Goal: Task Accomplishment & Management: Manage account settings

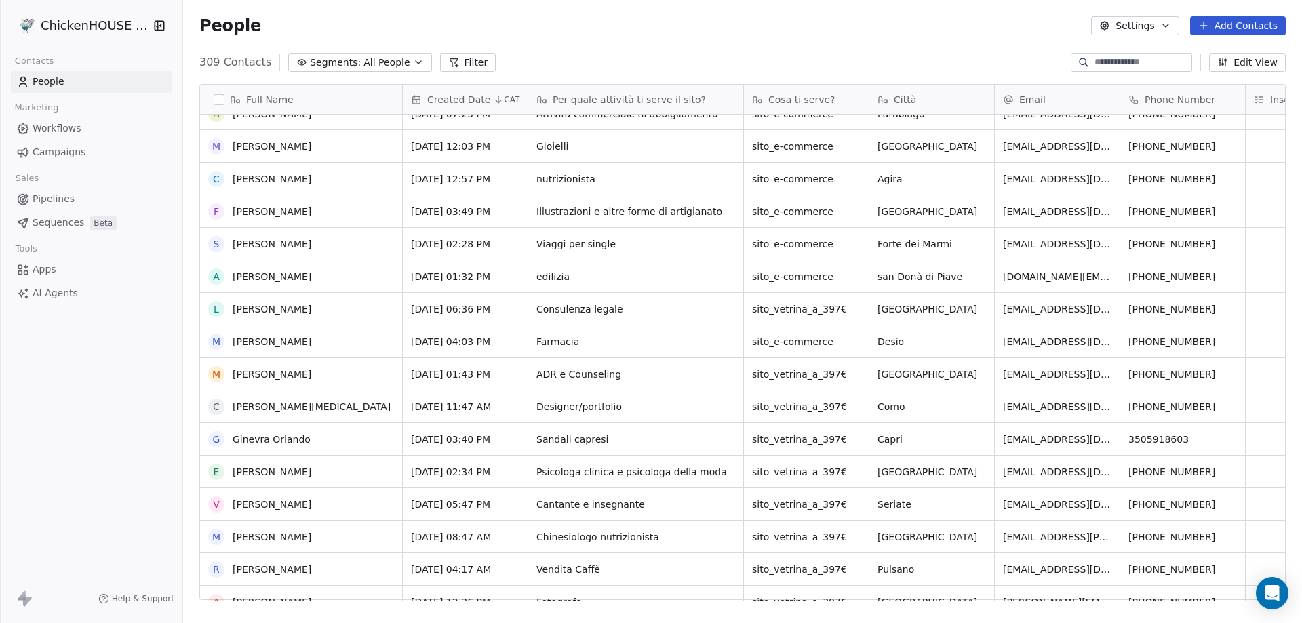
scroll to position [475, 0]
click at [281, 533] on link "[PERSON_NAME]" at bounding box center [272, 535] width 79 height 11
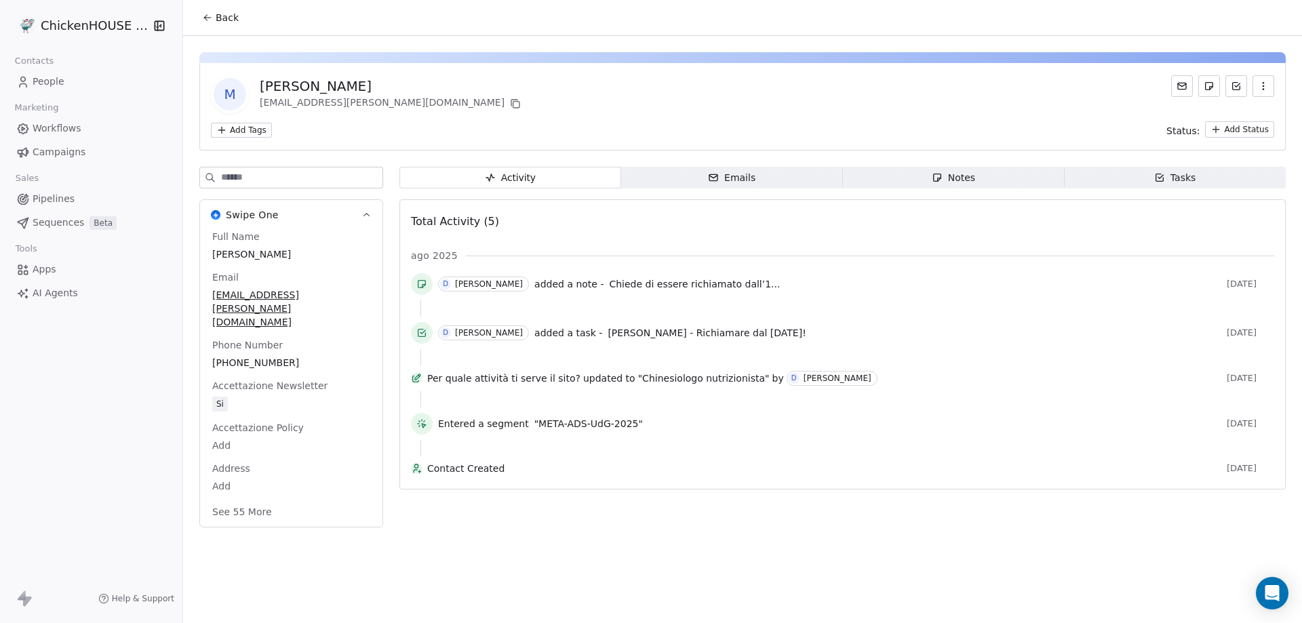
click at [954, 187] on span "Notes Notes" at bounding box center [954, 178] width 222 height 22
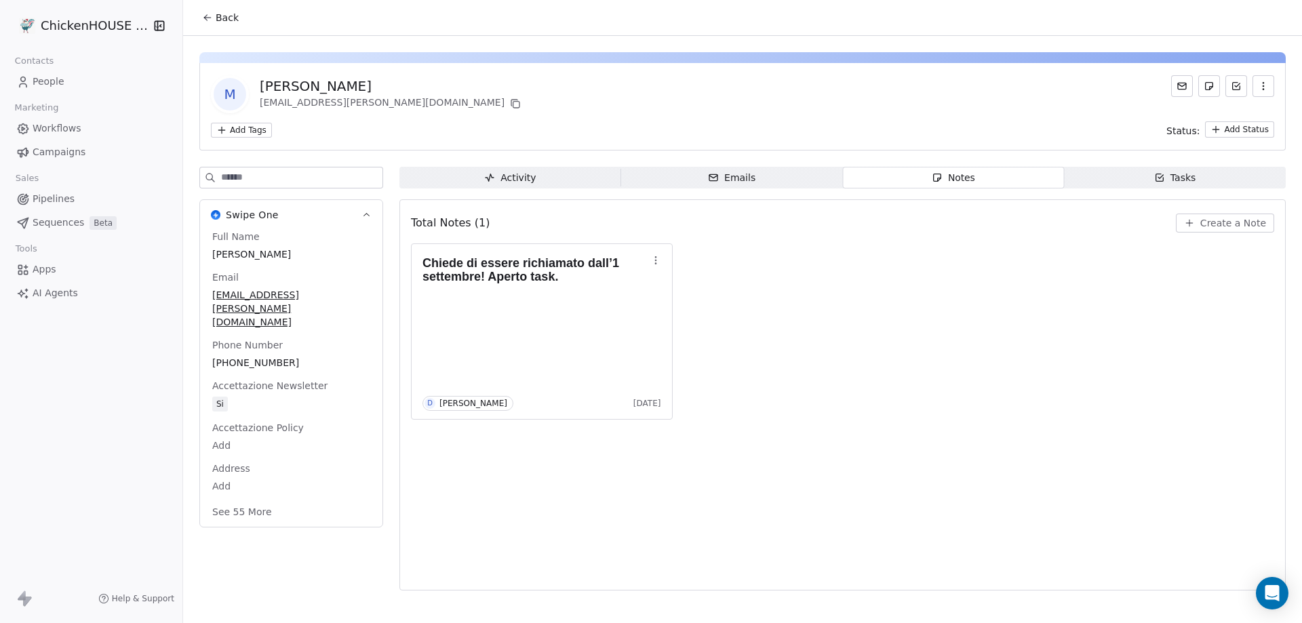
click at [1241, 223] on span "Create a Note" at bounding box center [1234, 223] width 66 height 14
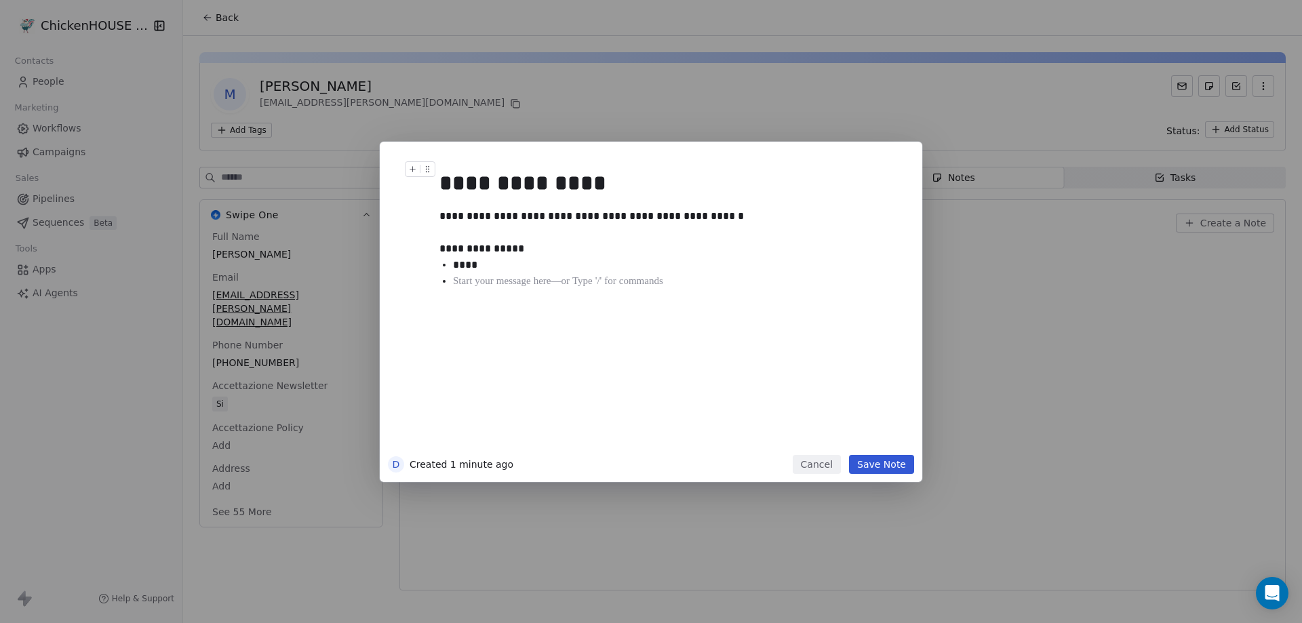
click at [601, 185] on div "**********" at bounding box center [667, 183] width 454 height 33
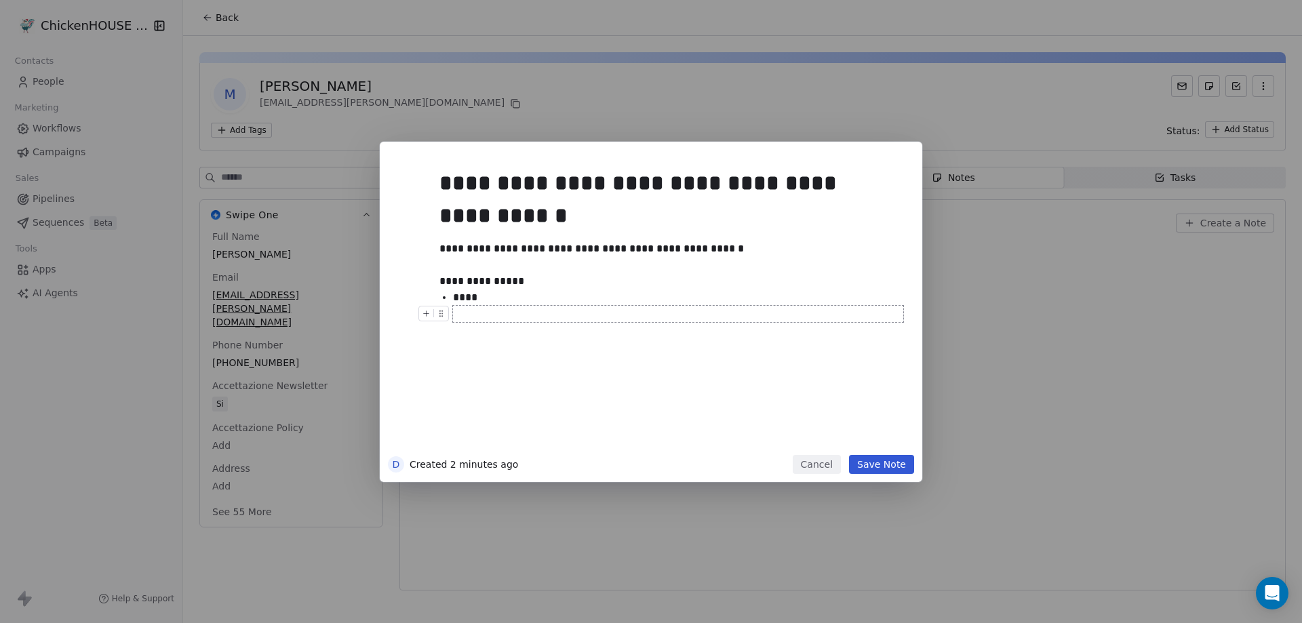
click at [474, 314] on div at bounding box center [678, 314] width 450 height 16
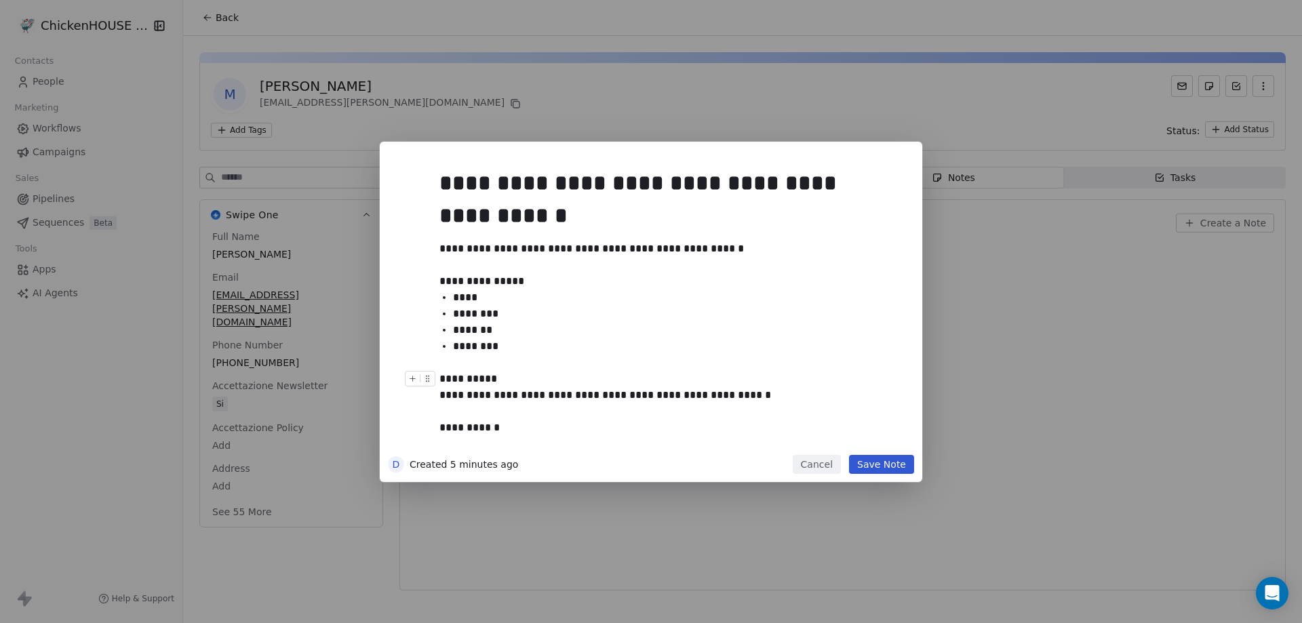
click at [461, 400] on div "**********" at bounding box center [667, 387] width 454 height 33
click at [638, 370] on icon at bounding box center [640, 368] width 5 height 5
click at [509, 406] on div at bounding box center [672, 412] width 464 height 16
click at [501, 395] on div "**********" at bounding box center [667, 387] width 454 height 33
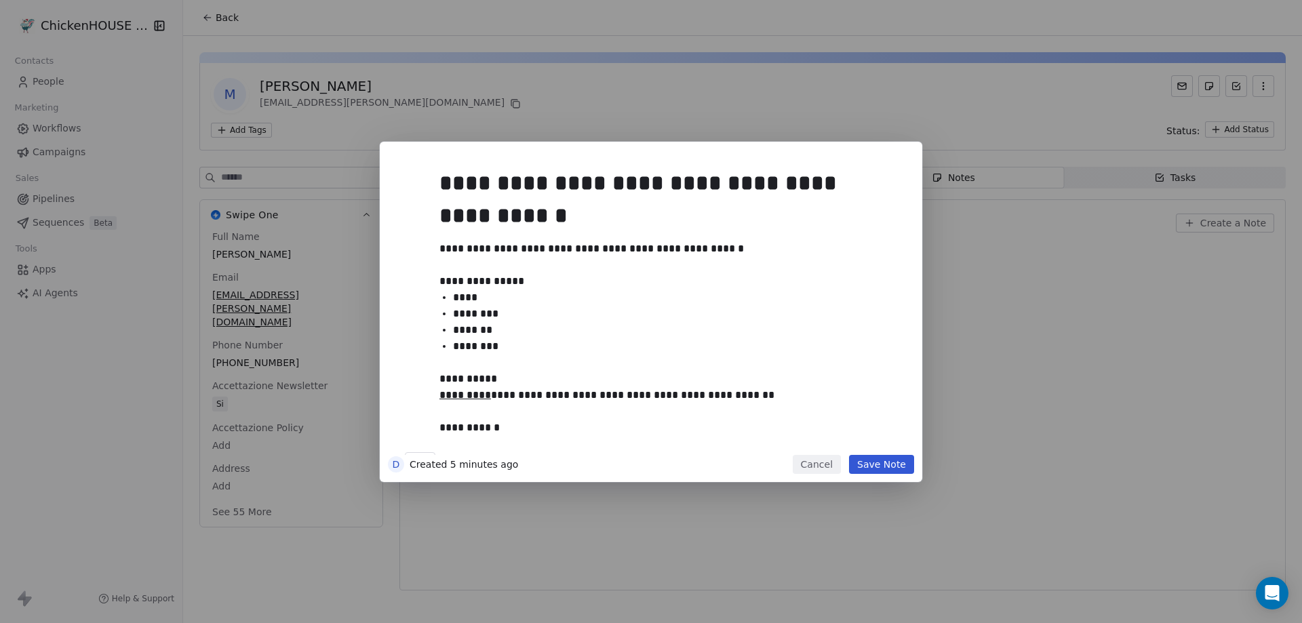
click at [900, 463] on button "Save Note" at bounding box center [881, 464] width 65 height 19
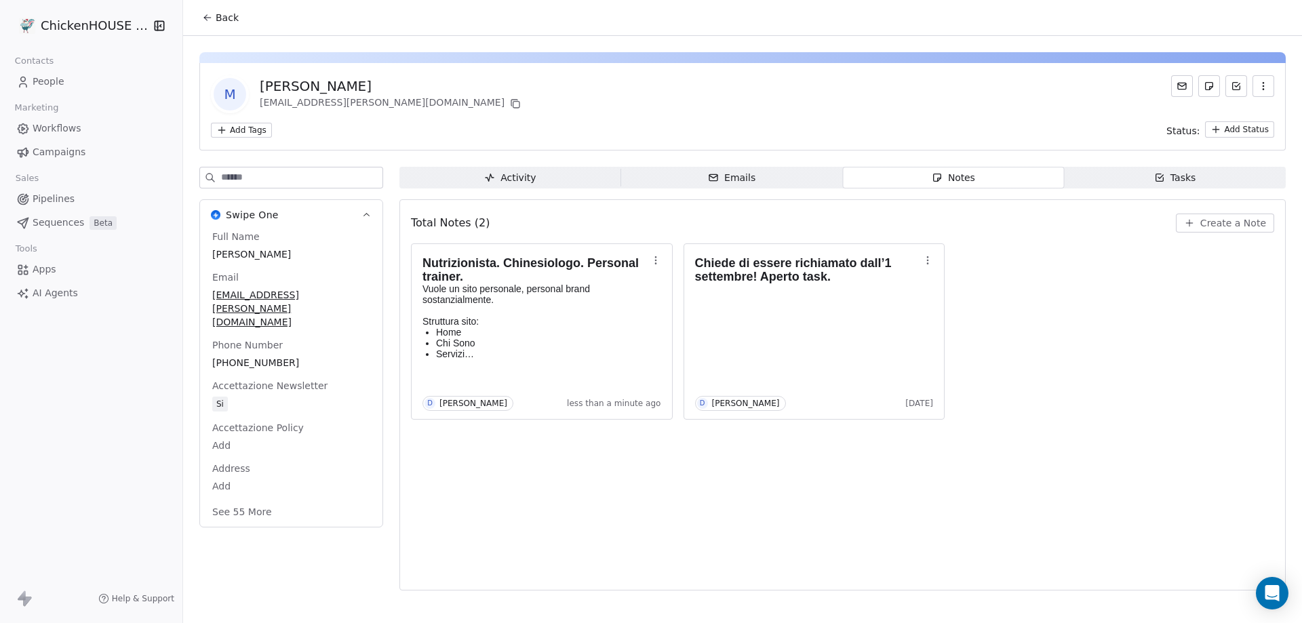
click at [1201, 184] on span "Tasks Tasks" at bounding box center [1175, 178] width 222 height 22
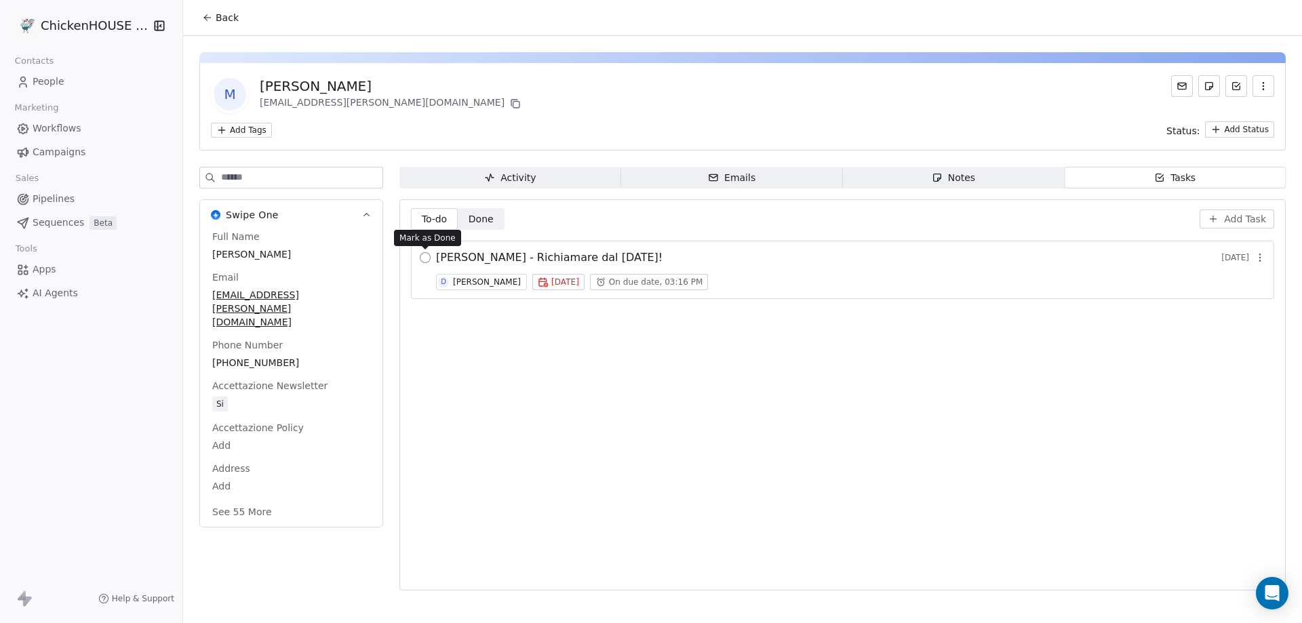
click at [428, 256] on button "button" at bounding box center [425, 257] width 11 height 11
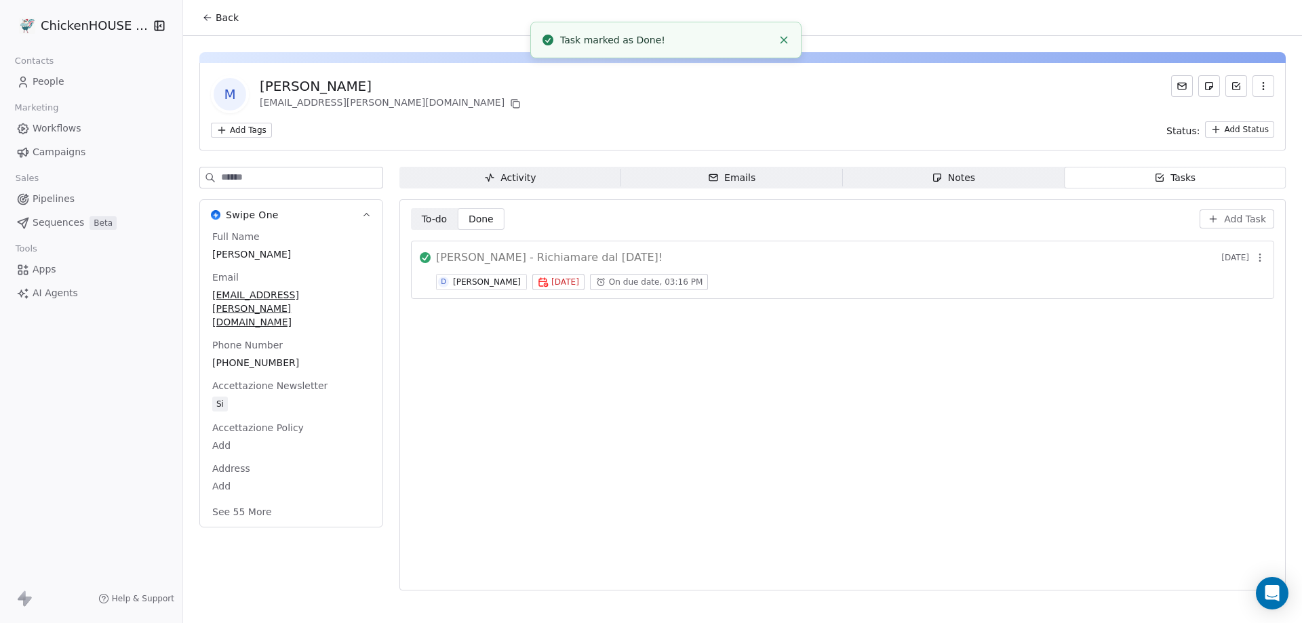
click at [1228, 220] on span "Add Task" at bounding box center [1245, 219] width 42 height 14
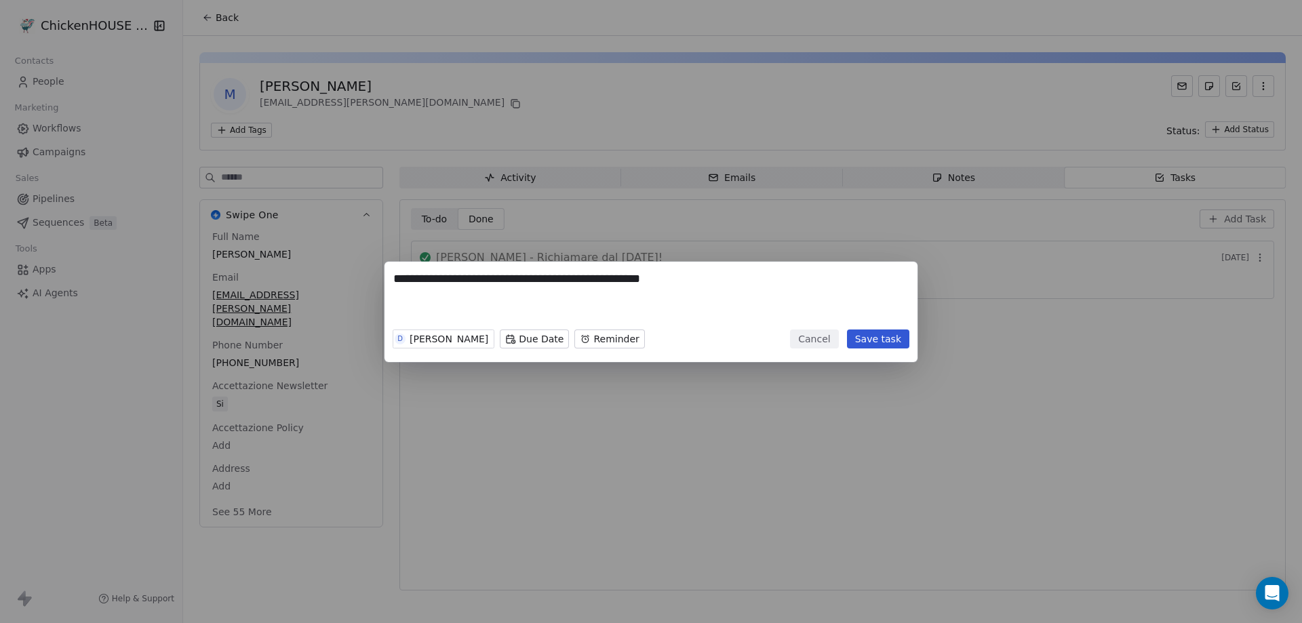
type textarea "**********"
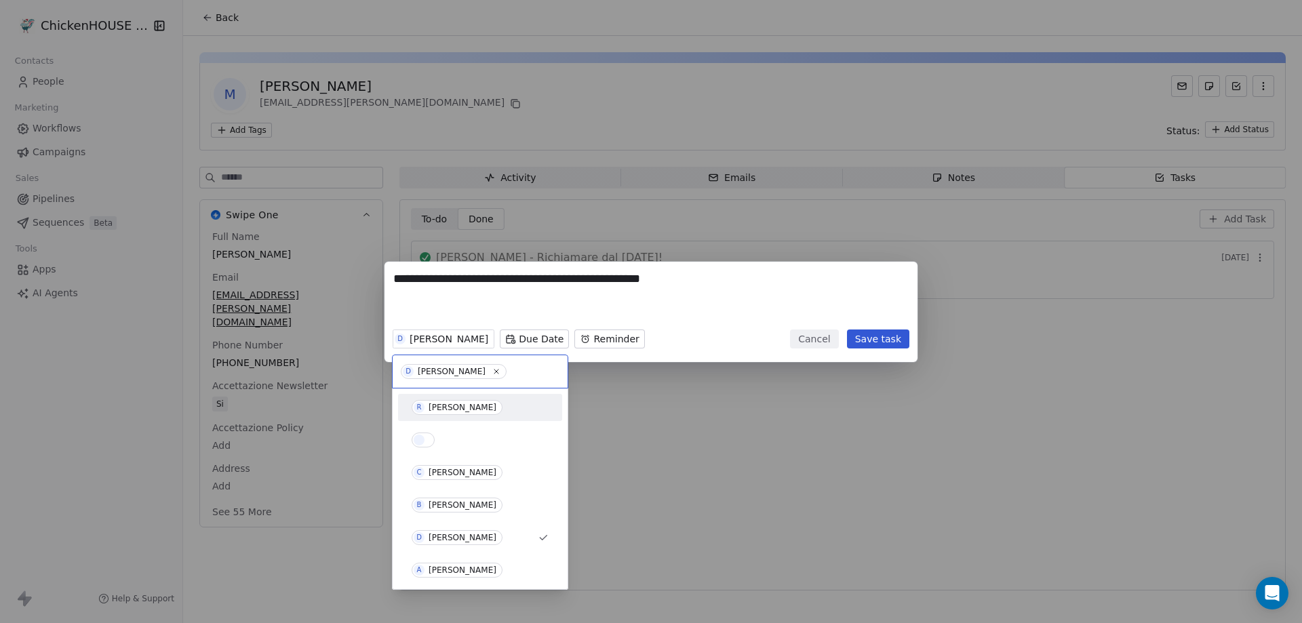
drag, startPoint x: 432, startPoint y: 403, endPoint x: 496, endPoint y: 357, distance: 78.3
click at [433, 403] on div "[PERSON_NAME]" at bounding box center [463, 407] width 68 height 9
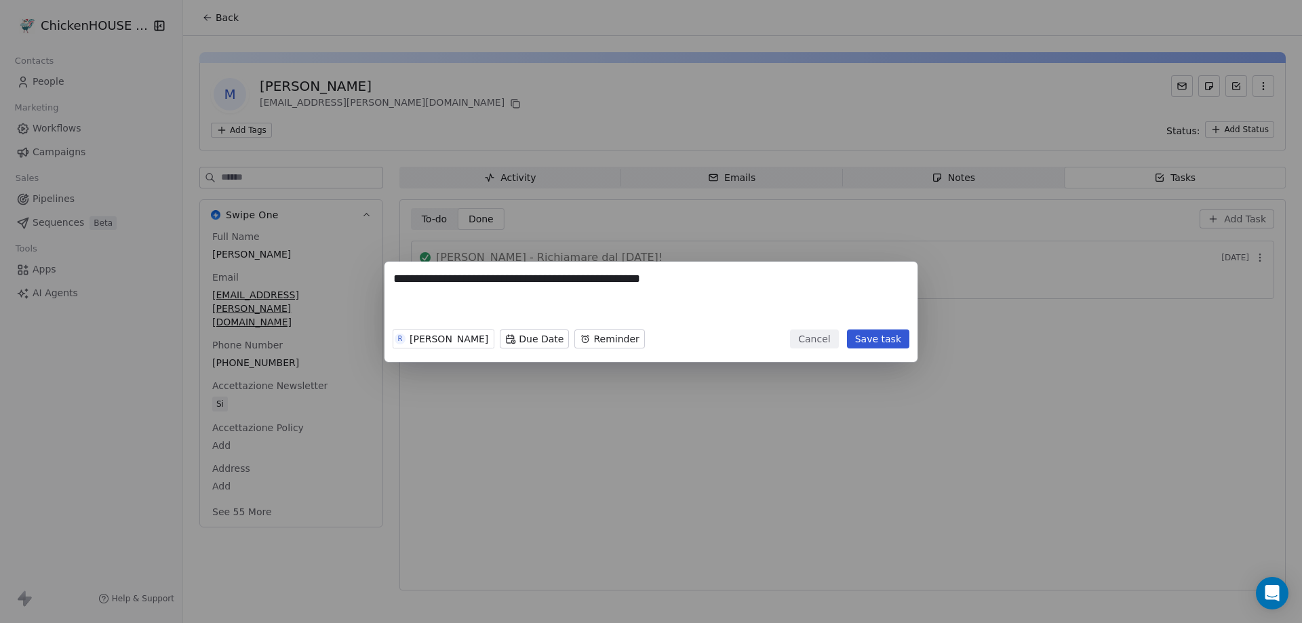
click at [510, 341] on body "**********" at bounding box center [651, 311] width 1302 height 623
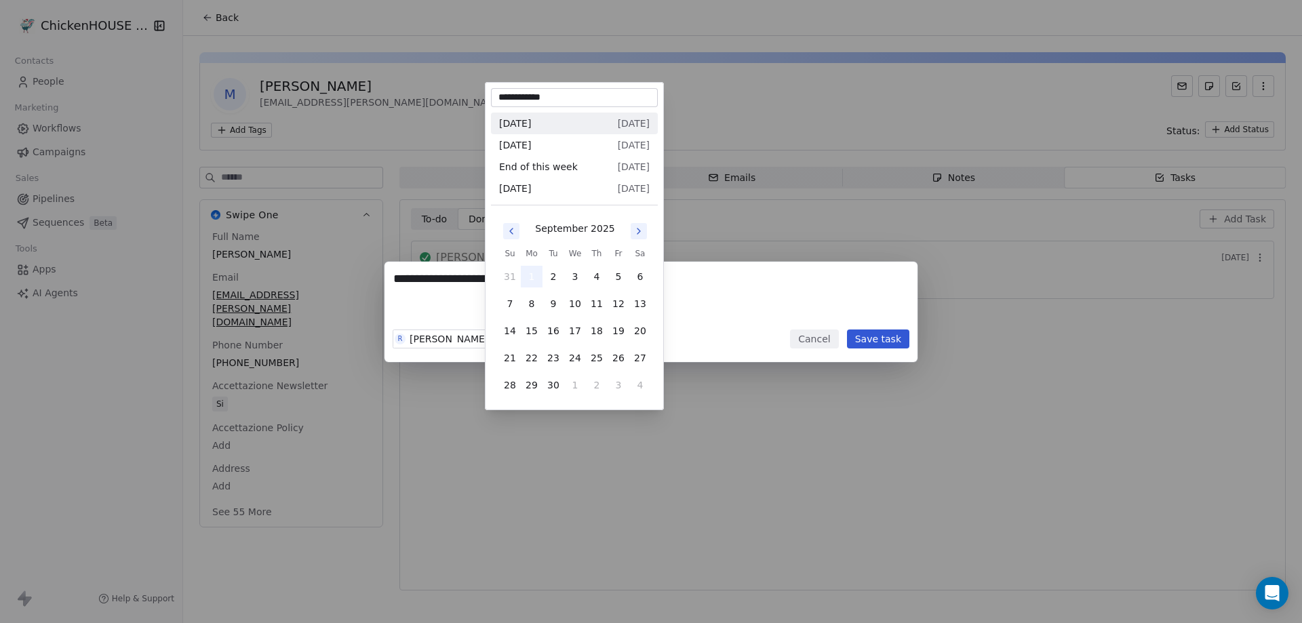
drag, startPoint x: 532, startPoint y: 275, endPoint x: 550, endPoint y: 312, distance: 41.6
click at [532, 275] on button "1" at bounding box center [532, 277] width 22 height 22
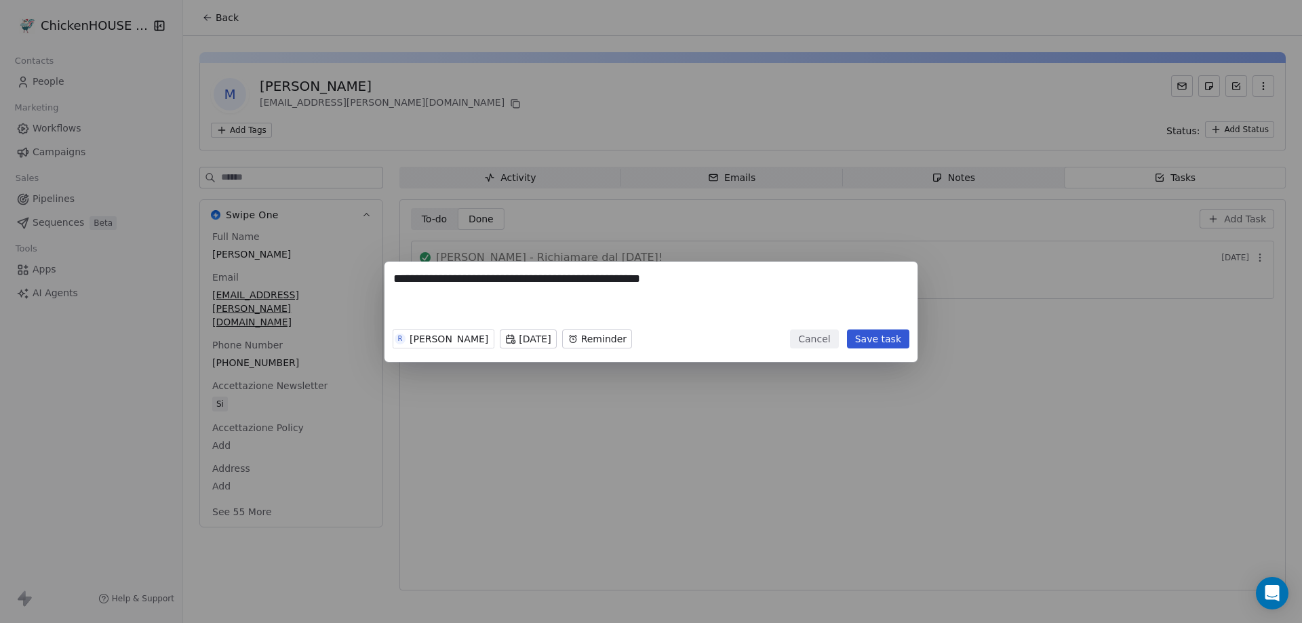
click at [627, 338] on body "**********" at bounding box center [651, 311] width 1302 height 623
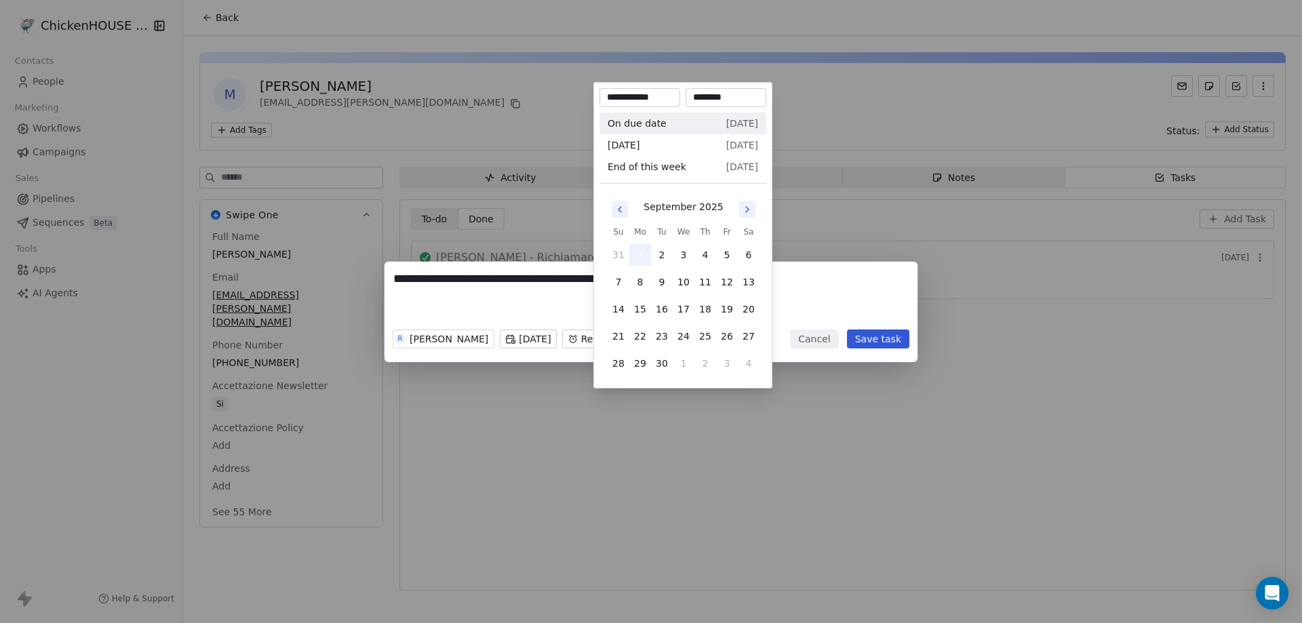
click at [641, 254] on button "1" at bounding box center [641, 255] width 22 height 22
click at [714, 96] on input "********" at bounding box center [726, 98] width 75 height 14
type input "********"
click at [824, 274] on div "**********" at bounding box center [651, 312] width 1302 height 100
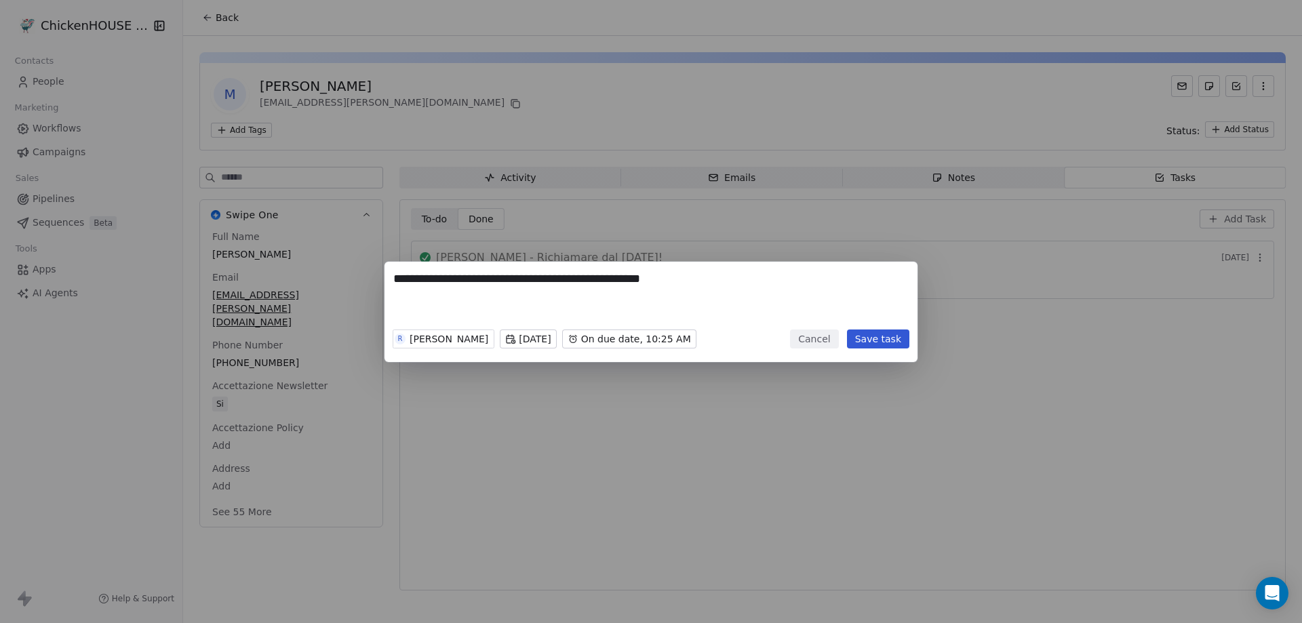
click at [882, 339] on button "Save task" at bounding box center [878, 339] width 62 height 19
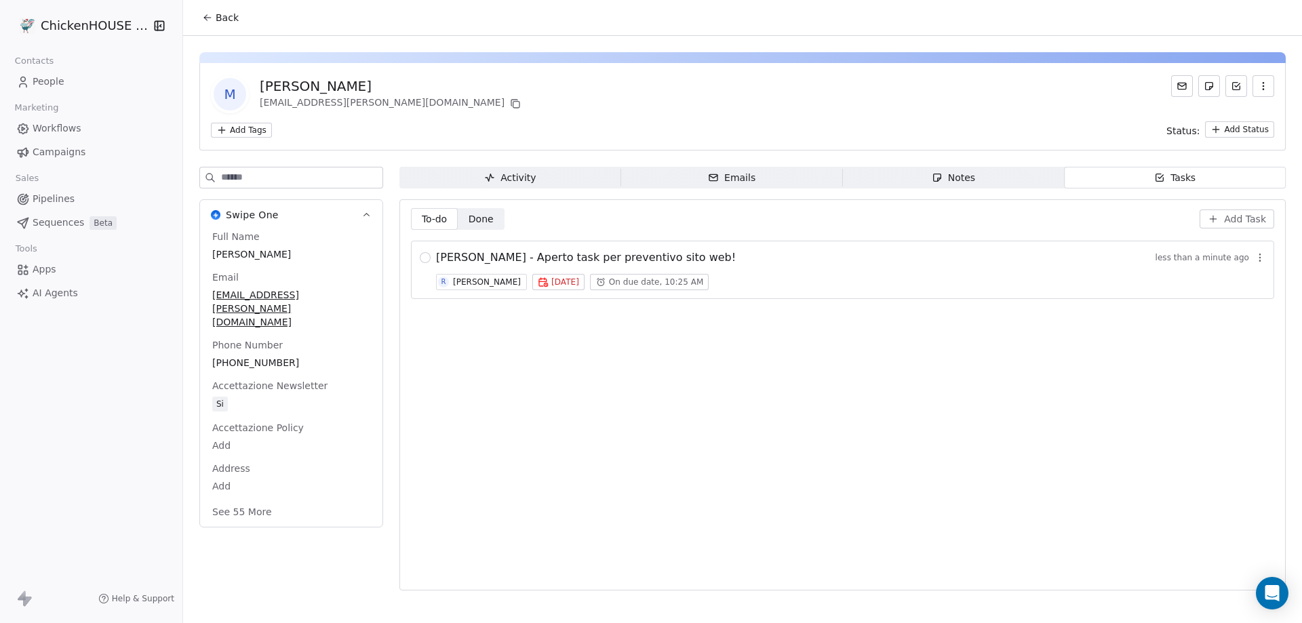
click at [44, 87] on span "People" at bounding box center [49, 82] width 32 height 14
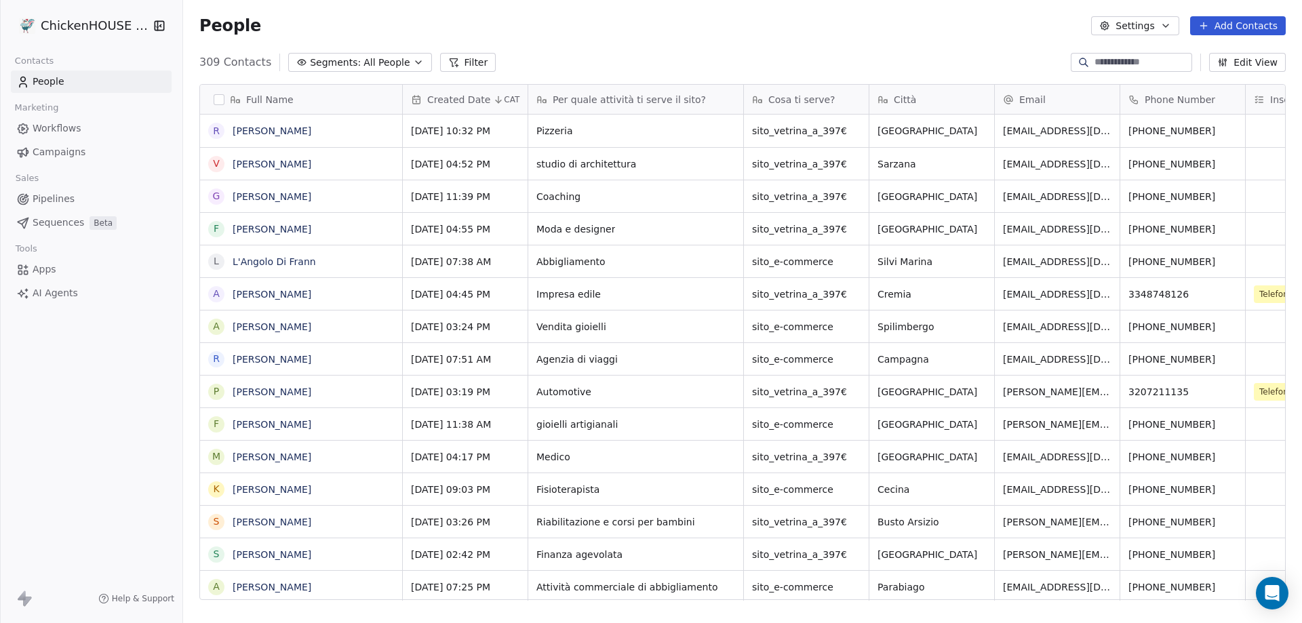
click at [904, 129] on div "[GEOGRAPHIC_DATA]" at bounding box center [932, 131] width 125 height 33
click at [898, 134] on span "[GEOGRAPHIC_DATA]" at bounding box center [928, 131] width 100 height 14
click at [902, 134] on span "[GEOGRAPHIC_DATA]" at bounding box center [928, 131] width 100 height 14
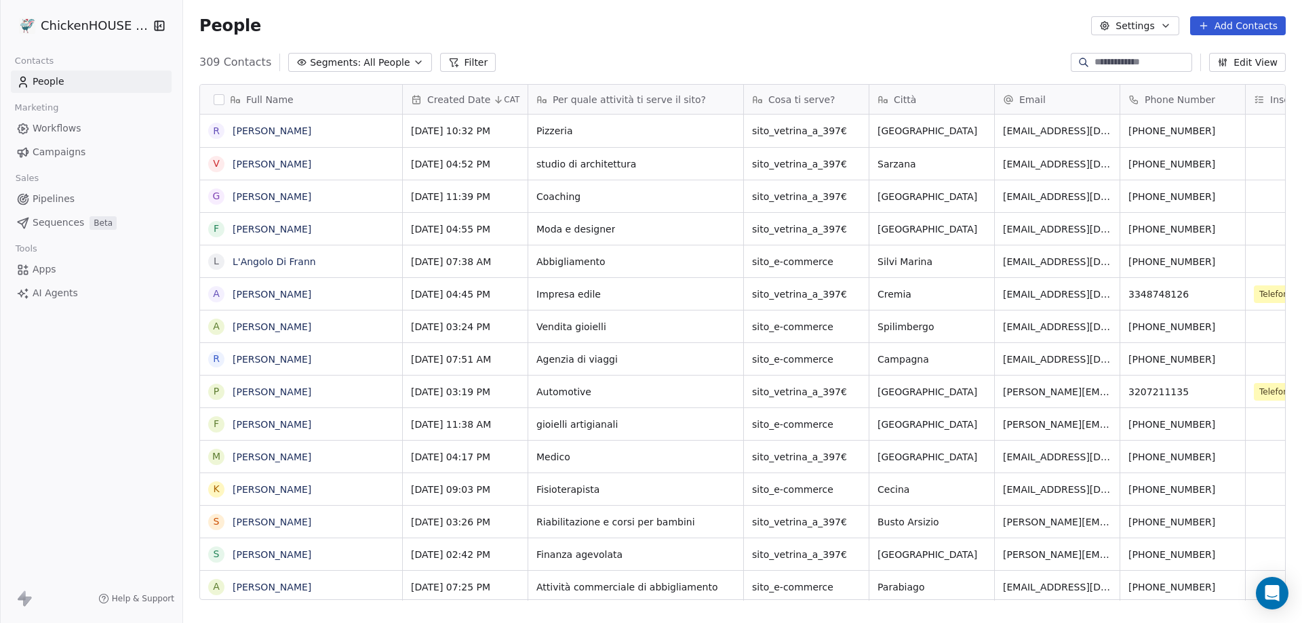
click at [895, 134] on span "[GEOGRAPHIC_DATA]" at bounding box center [928, 131] width 100 height 14
click at [911, 132] on div "[GEOGRAPHIC_DATA]" at bounding box center [932, 131] width 125 height 33
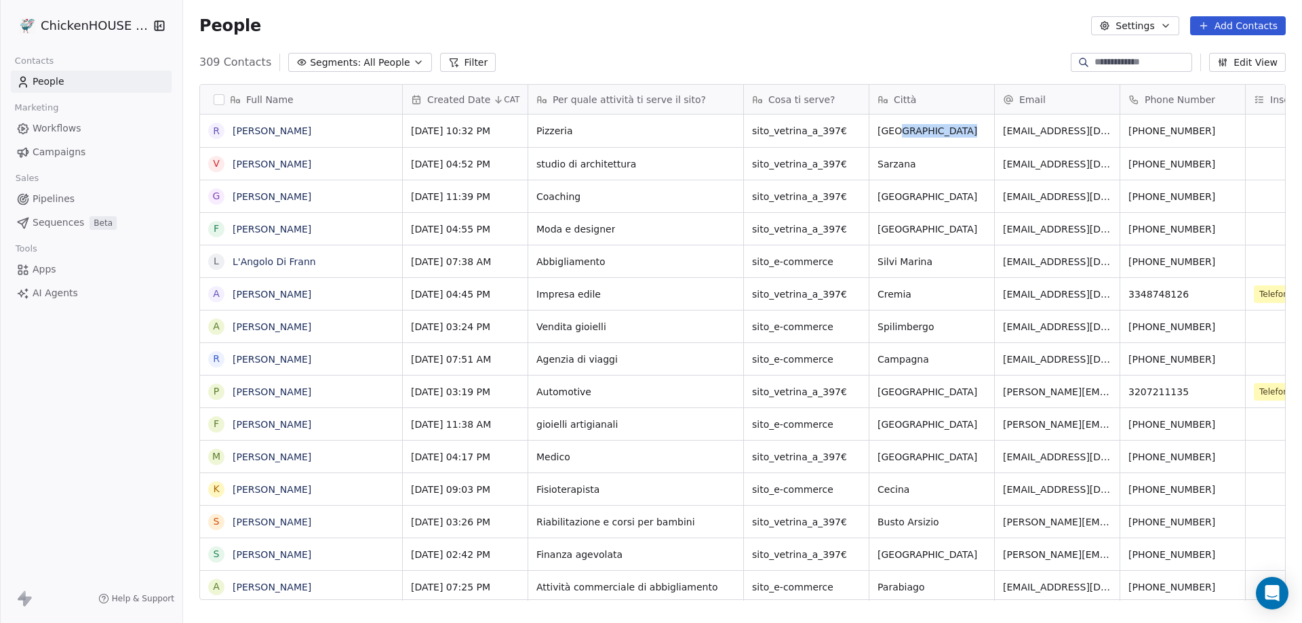
click at [911, 132] on div "[GEOGRAPHIC_DATA]" at bounding box center [932, 131] width 125 height 33
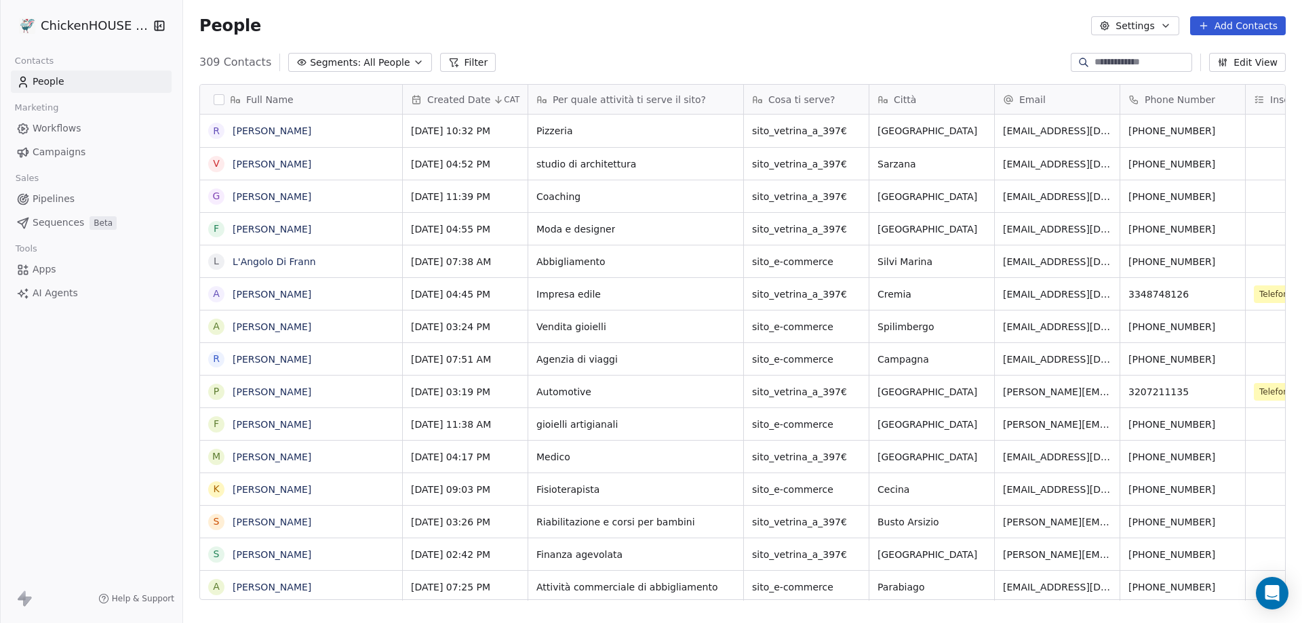
click at [911, 163] on span "Sarzana" at bounding box center [897, 164] width 39 height 14
click at [910, 164] on span "Sarzana" at bounding box center [897, 164] width 39 height 14
click at [276, 132] on link "[PERSON_NAME]" at bounding box center [272, 130] width 79 height 11
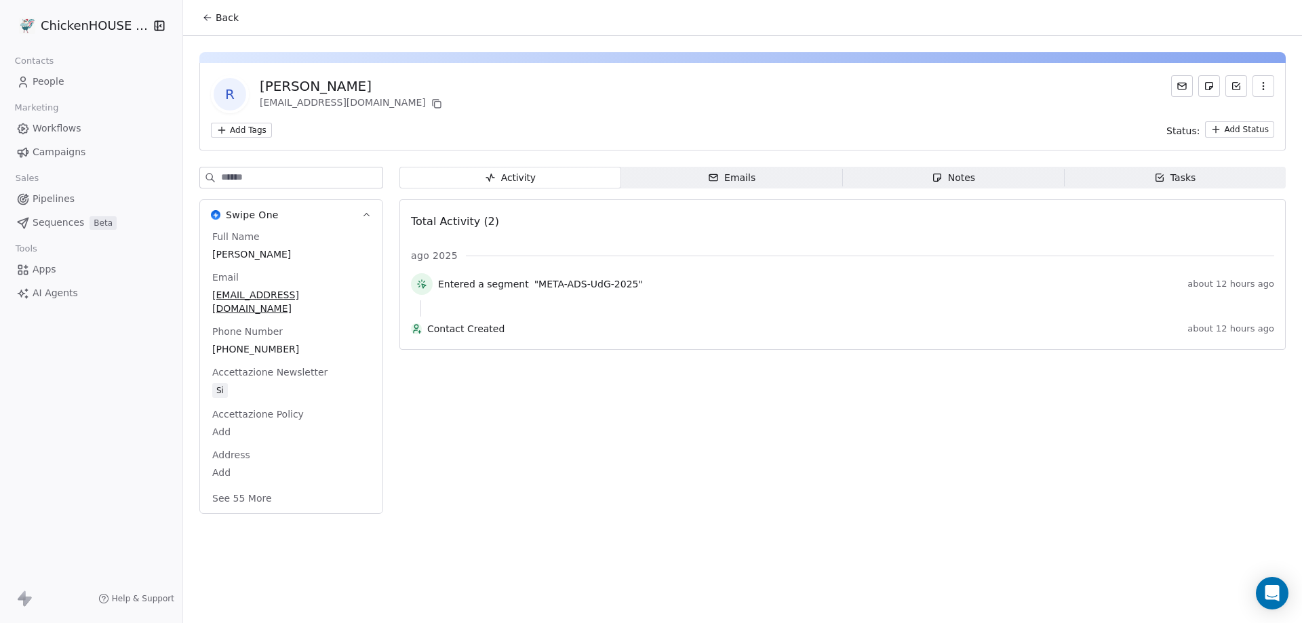
click at [40, 79] on span "People" at bounding box center [49, 82] width 32 height 14
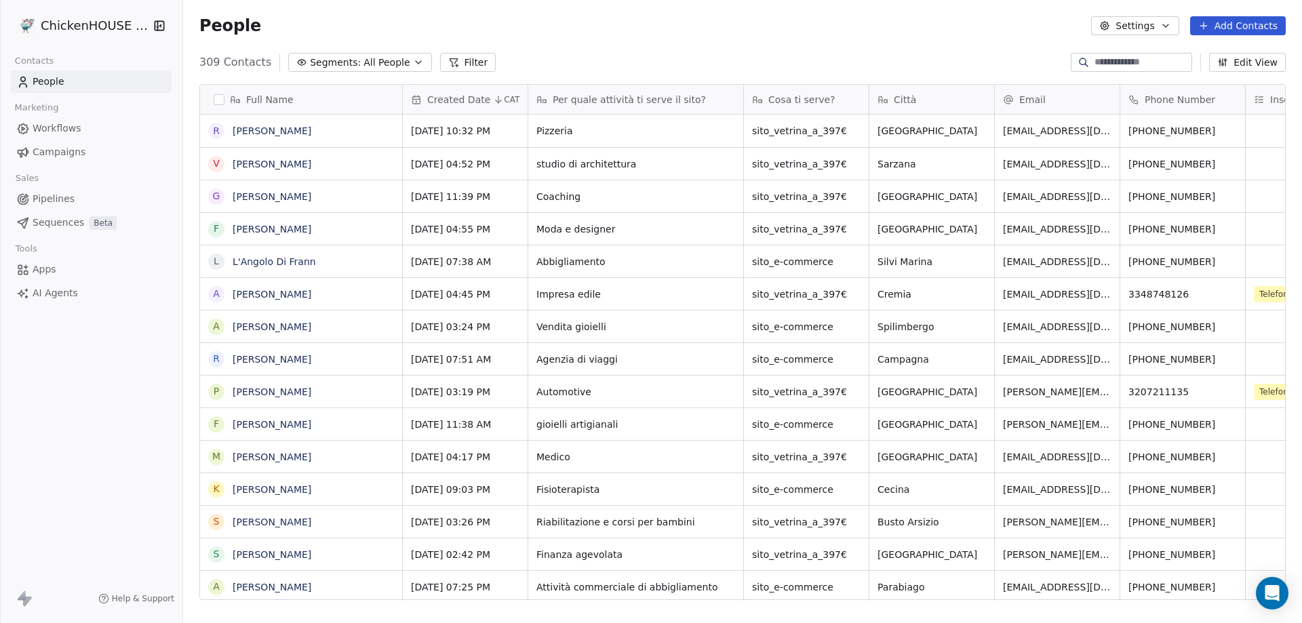
scroll to position [538, 1109]
click at [1176, 159] on icon "grid" at bounding box center [1181, 162] width 11 height 11
click at [250, 163] on link "[PERSON_NAME]" at bounding box center [272, 164] width 79 height 11
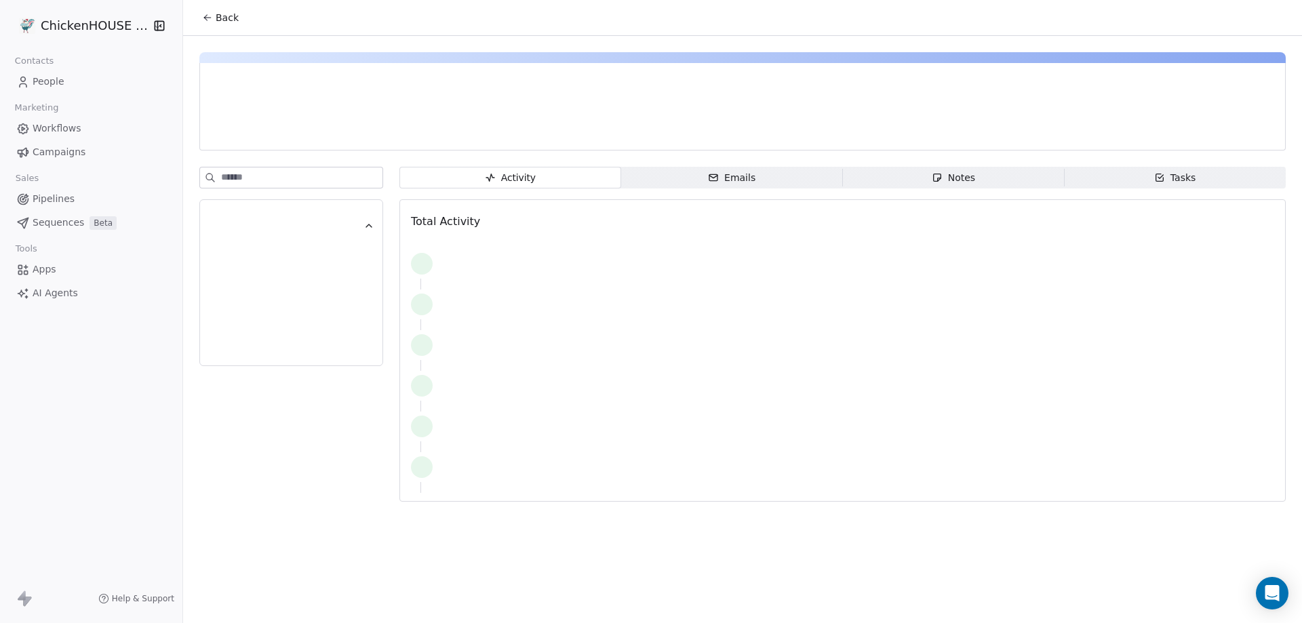
click at [927, 176] on span "Notes Notes" at bounding box center [954, 178] width 222 height 22
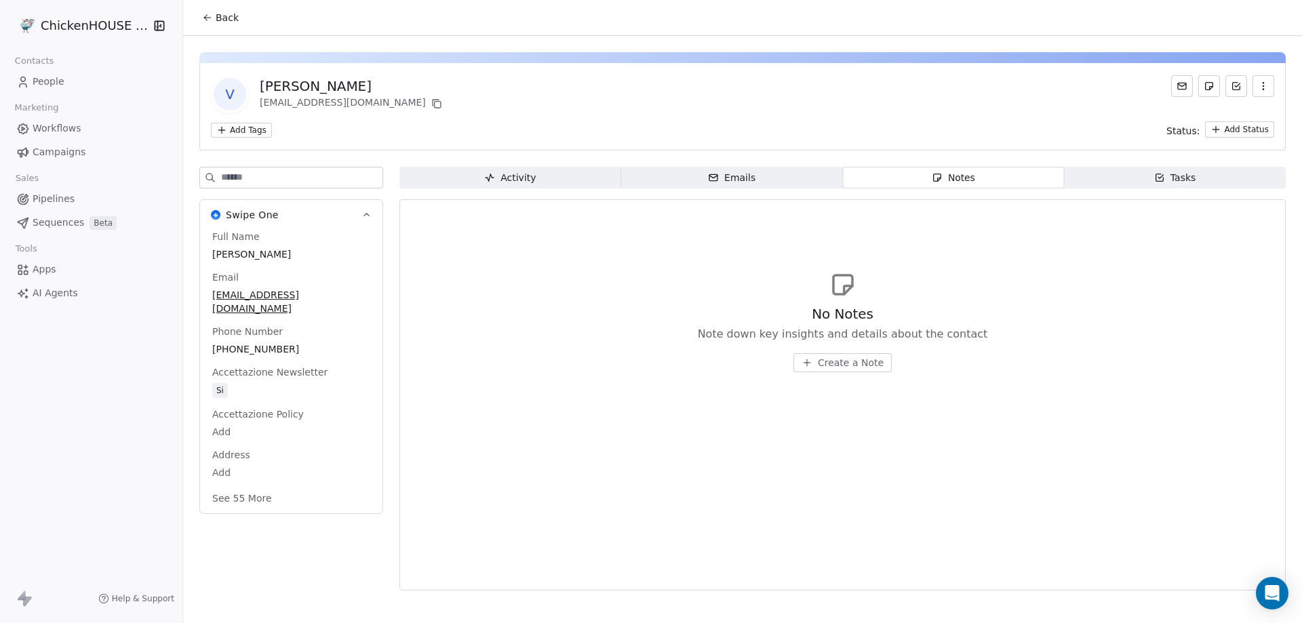
click at [832, 365] on span "Create a Note" at bounding box center [851, 363] width 66 height 14
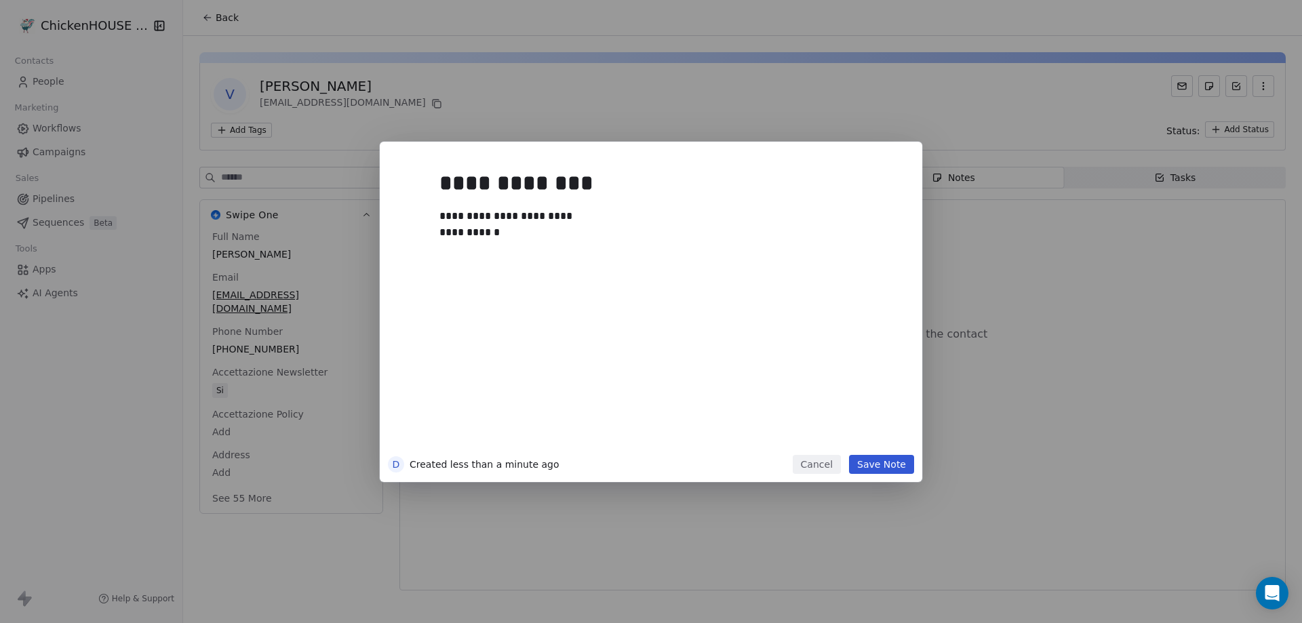
click at [902, 469] on button "Save Note" at bounding box center [881, 464] width 65 height 19
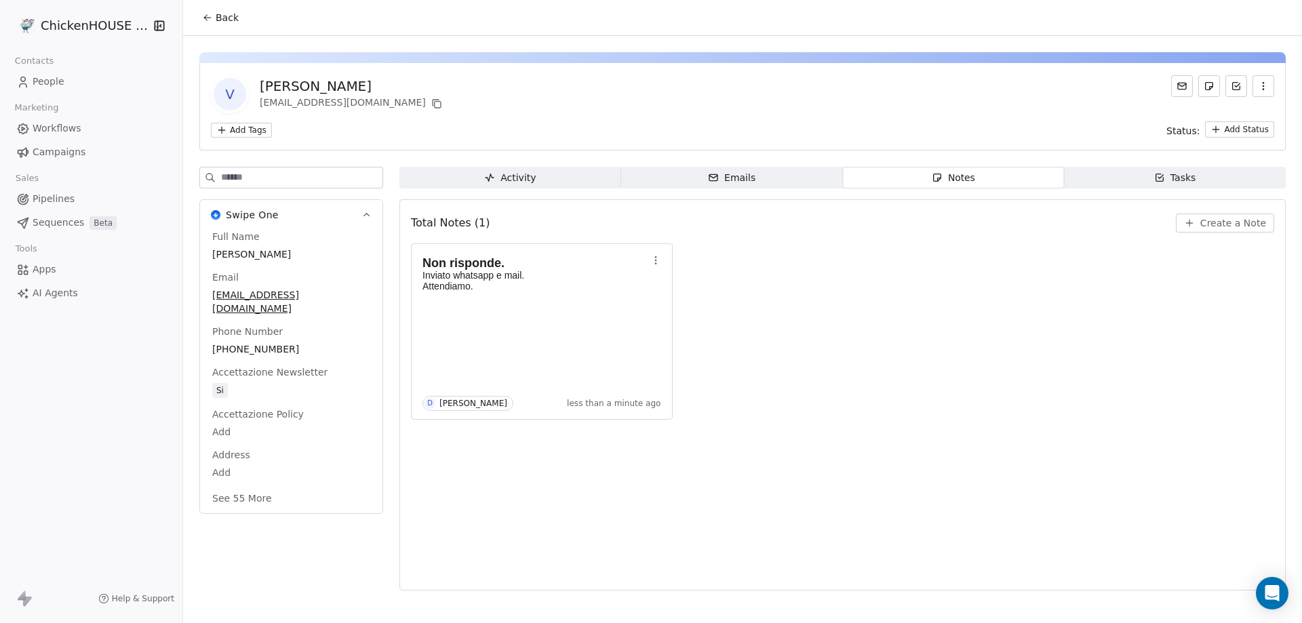
click at [52, 79] on span "People" at bounding box center [49, 82] width 32 height 14
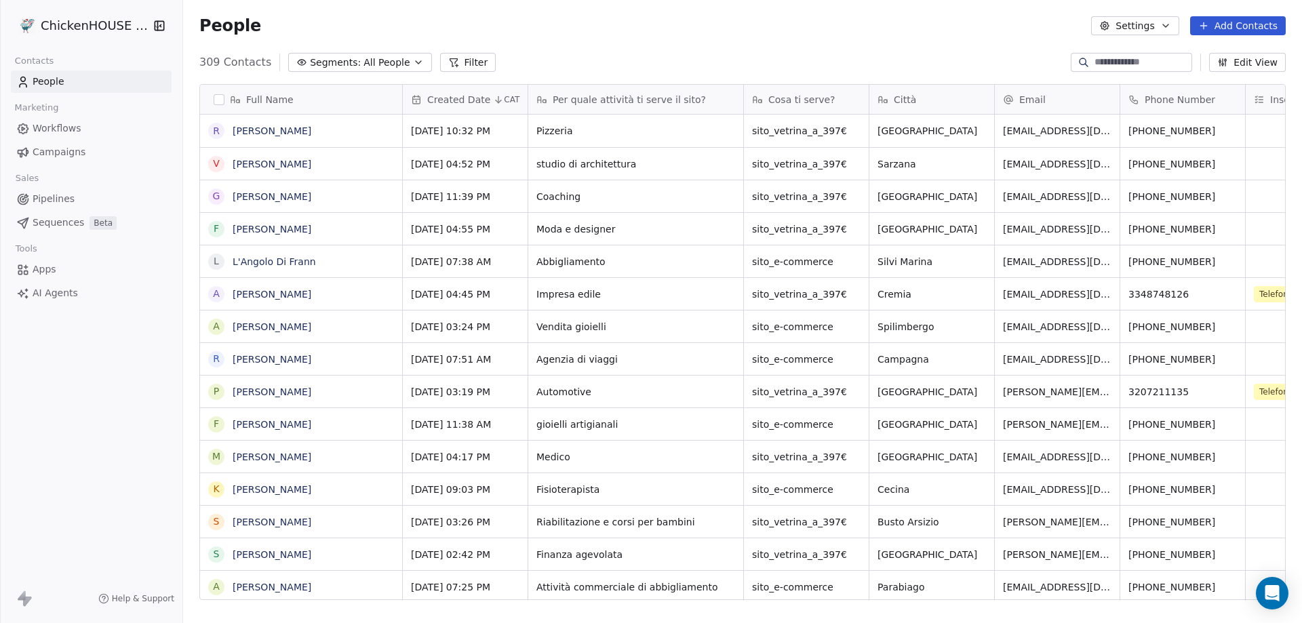
scroll to position [538, 1109]
click at [1176, 130] on icon "grid" at bounding box center [1181, 128] width 11 height 11
click at [268, 134] on link "[PERSON_NAME]" at bounding box center [272, 130] width 79 height 11
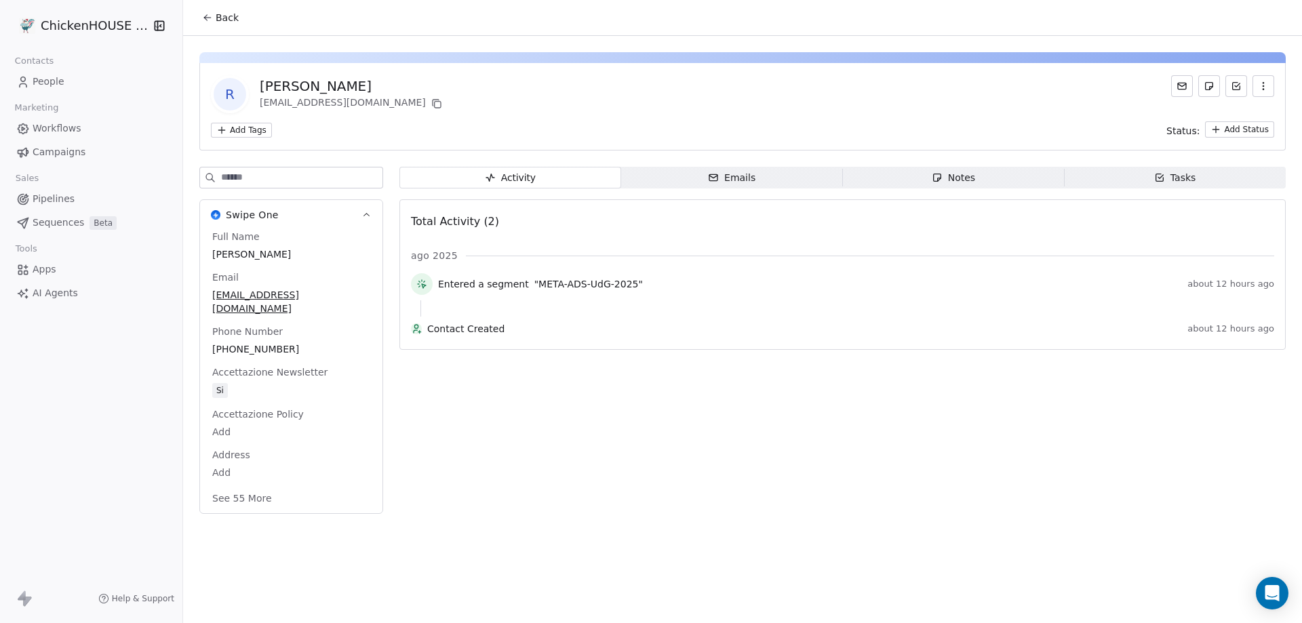
click at [979, 183] on span "Notes Notes" at bounding box center [954, 178] width 222 height 22
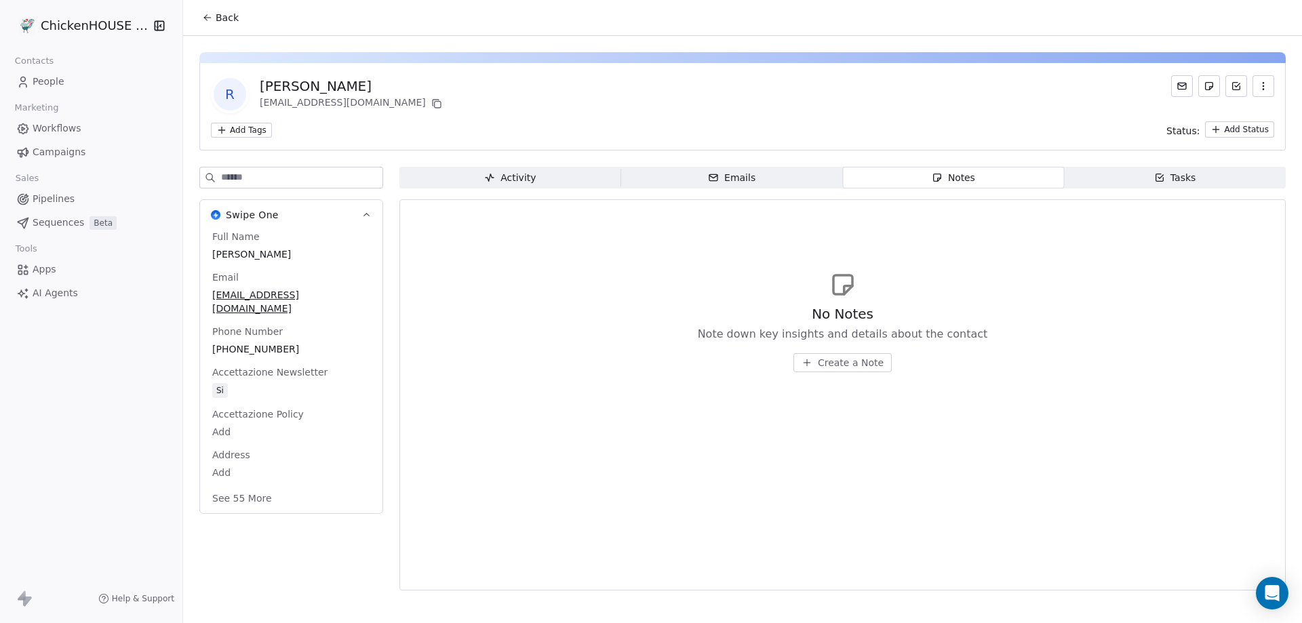
click at [816, 366] on button "Create a Note" at bounding box center [843, 362] width 98 height 19
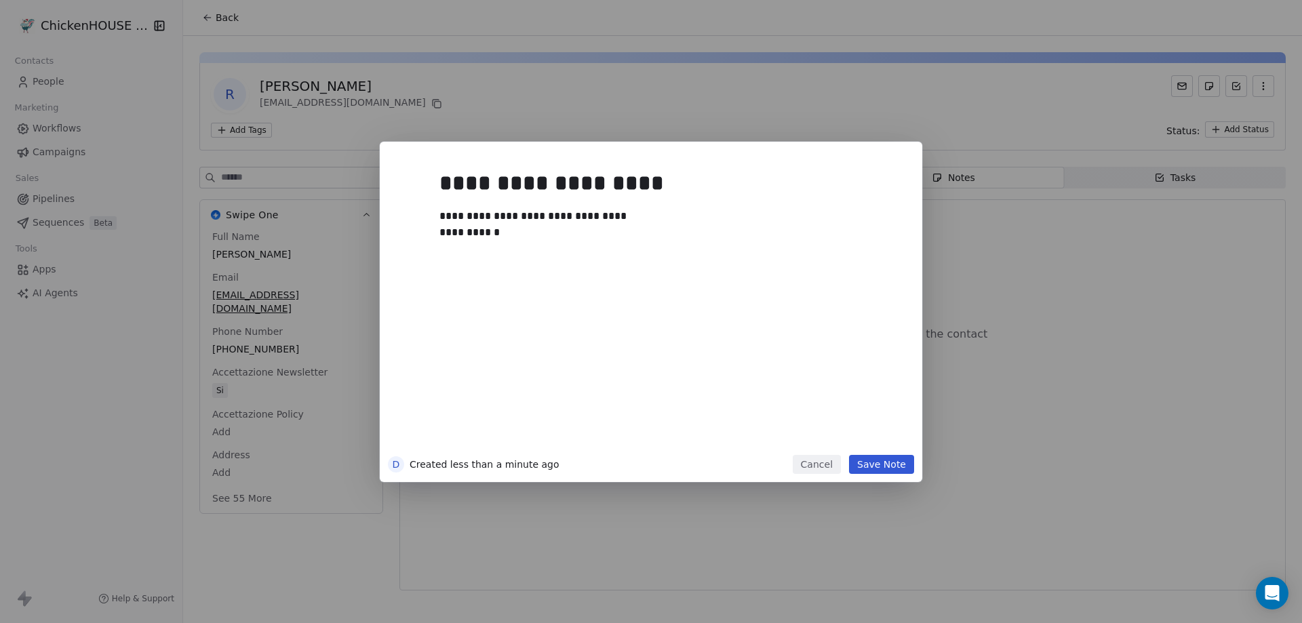
click at [902, 466] on button "Save Note" at bounding box center [881, 464] width 65 height 19
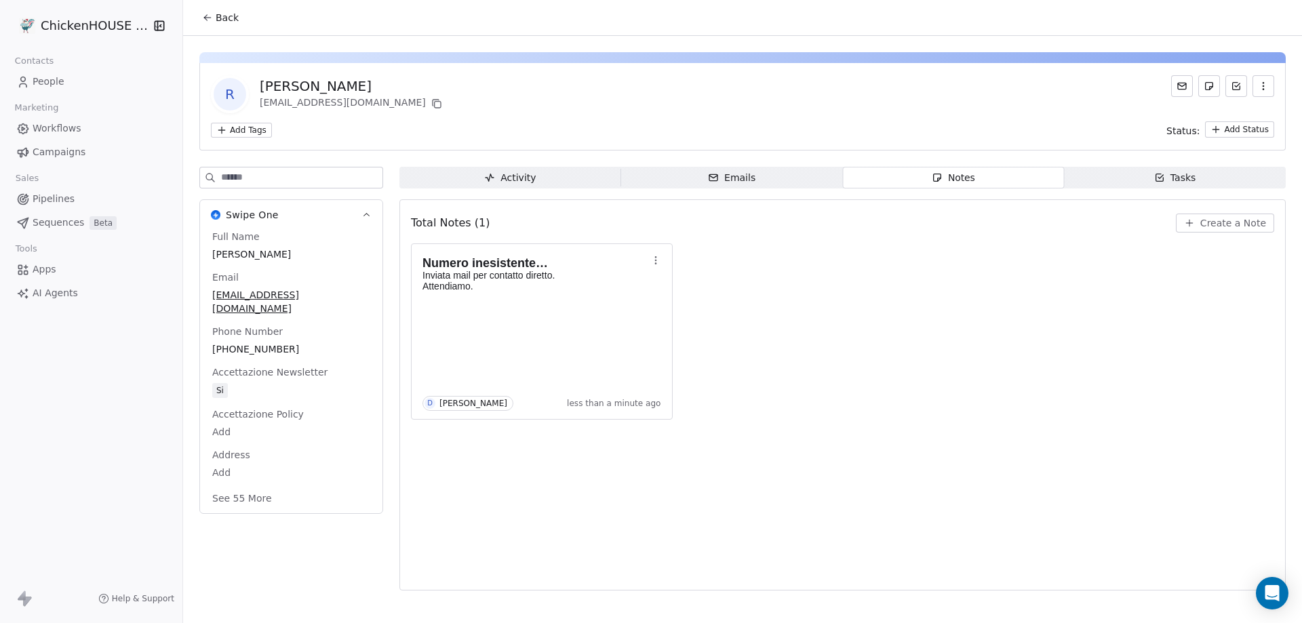
click at [45, 82] on span "People" at bounding box center [49, 82] width 32 height 14
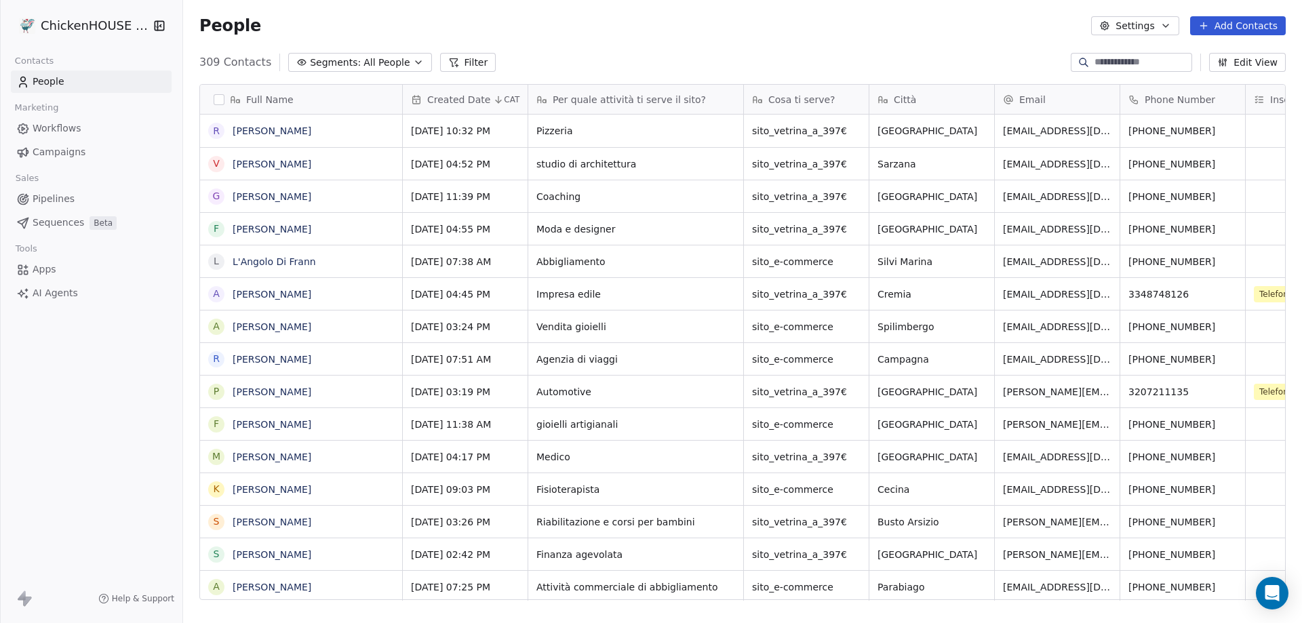
scroll to position [538, 1109]
click at [901, 133] on span "[GEOGRAPHIC_DATA]" at bounding box center [928, 131] width 100 height 14
type textarea "****"
